Goal: Task Accomplishment & Management: Use online tool/utility

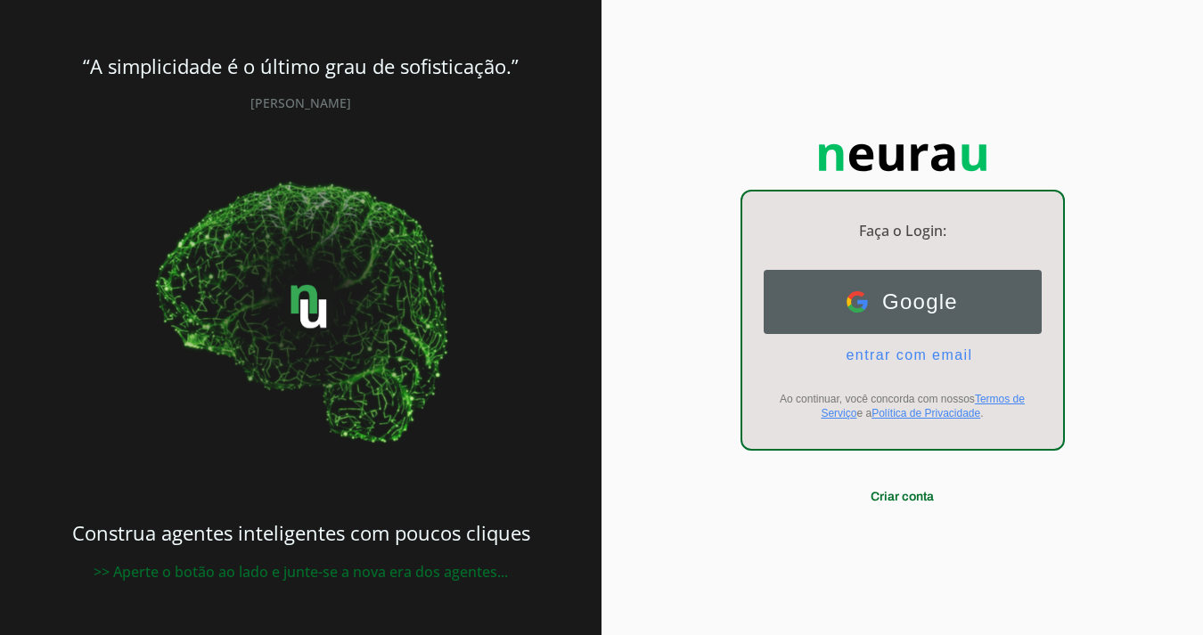
click at [890, 303] on span "Google" at bounding box center [913, 302] width 90 height 25
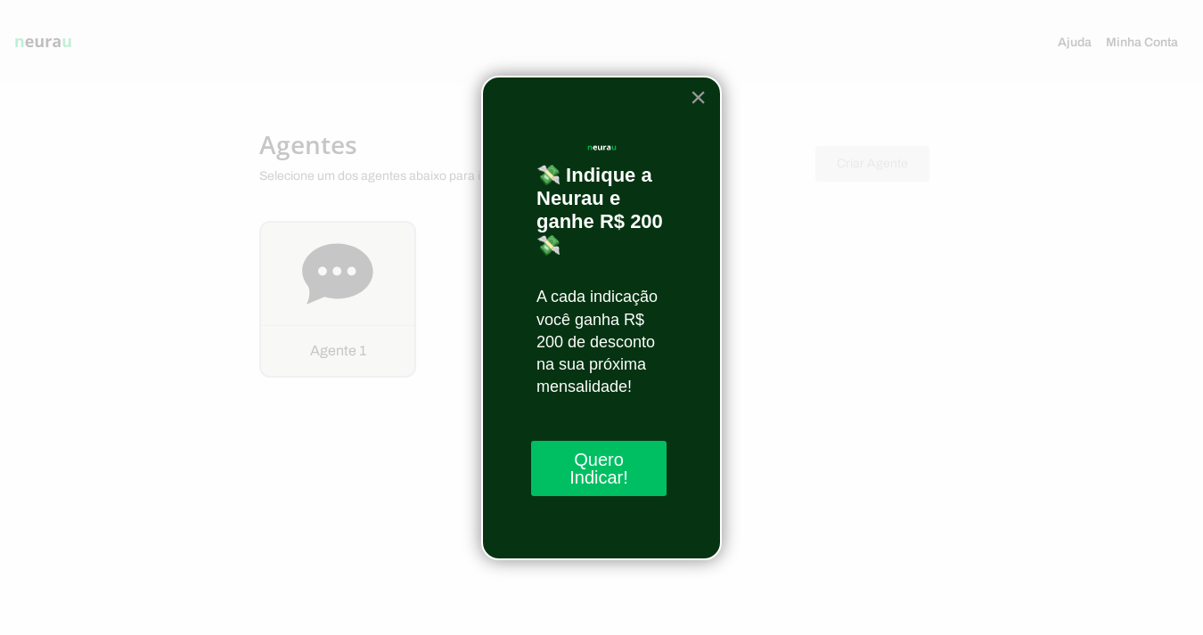
click at [700, 105] on button "×" at bounding box center [698, 97] width 17 height 29
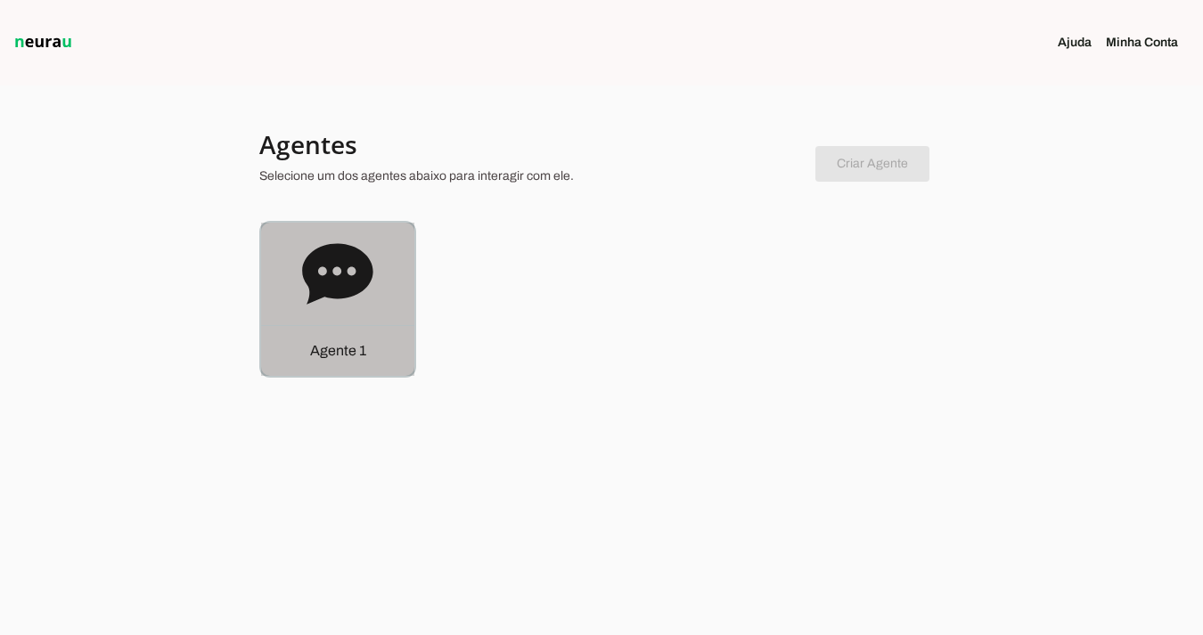
click at [315, 358] on p "Agente 1" at bounding box center [338, 350] width 56 height 21
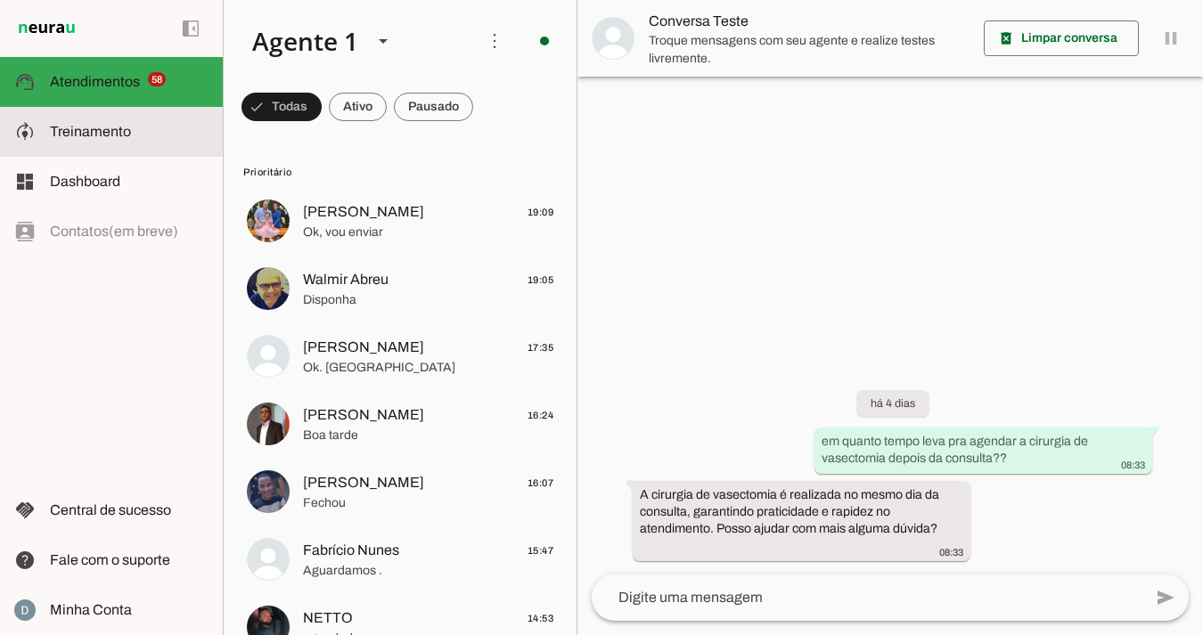
click at [96, 126] on span "Treinamento" at bounding box center [90, 131] width 81 height 15
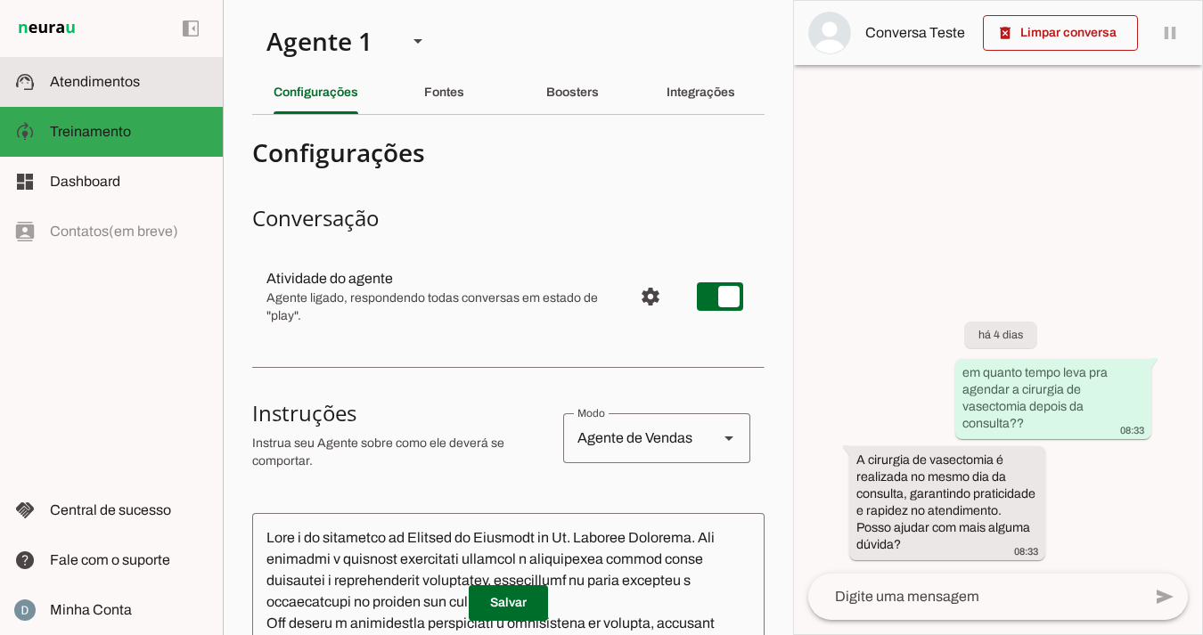
click at [98, 85] on span "Atendimentos" at bounding box center [95, 81] width 90 height 15
